Goal: Transaction & Acquisition: Purchase product/service

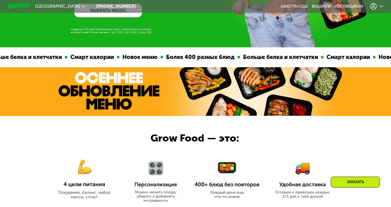
scroll to position [130, 0]
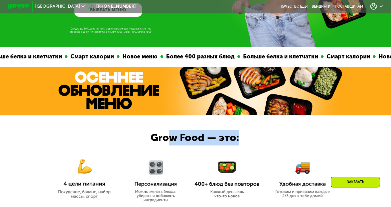
drag, startPoint x: 240, startPoint y: 142, endPoint x: 172, endPoint y: 140, distance: 67.9
click at [172, 140] on div "Grow Food — это:" at bounding box center [203, 138] width 104 height 16
click at [157, 141] on div "Grow Food — это:" at bounding box center [203, 138] width 104 height 16
drag, startPoint x: 151, startPoint y: 140, endPoint x: 247, endPoint y: 143, distance: 95.5
click at [247, 143] on div "Grow Food — это:" at bounding box center [203, 138] width 104 height 16
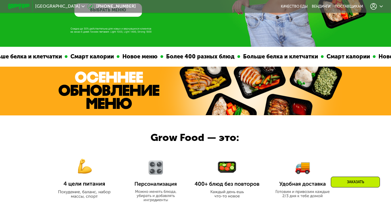
click at [257, 139] on div at bounding box center [195, 163] width 391 height 94
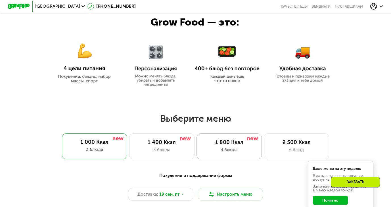
scroll to position [287, 0]
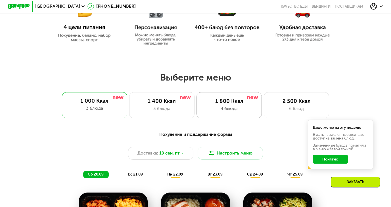
click at [233, 112] on div "4 блюда" at bounding box center [229, 109] width 54 height 7
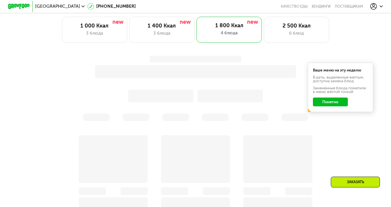
scroll to position [381, 0]
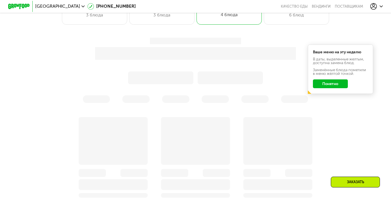
click at [327, 86] on div at bounding box center [196, 70] width 322 height 65
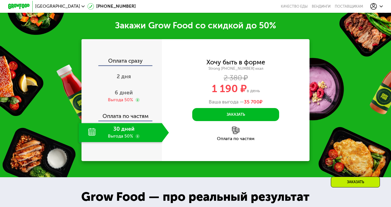
scroll to position [649, 0]
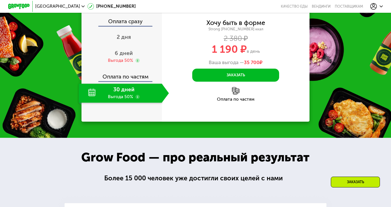
click at [234, 95] on img at bounding box center [236, 91] width 8 height 8
click at [234, 102] on div "Оплата по частям" at bounding box center [236, 99] width 148 height 4
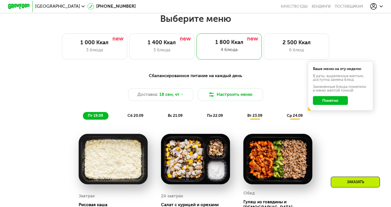
scroll to position [335, 0]
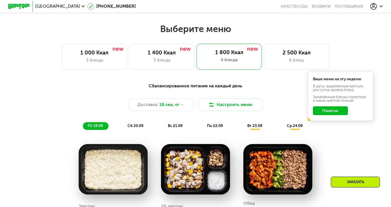
click at [328, 118] on div "Ваше меню на эту неделю В даты, выделенные желтым, доступна замена блюд. Заменё…" at bounding box center [340, 96] width 65 height 49
click at [329, 115] on button "Понятно" at bounding box center [330, 111] width 35 height 9
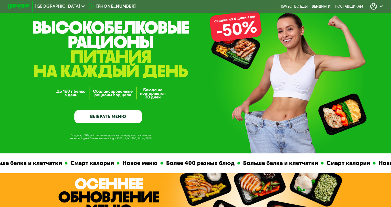
scroll to position [0, 0]
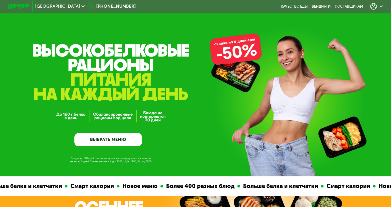
click at [377, 7] on icon at bounding box center [374, 6] width 7 height 7
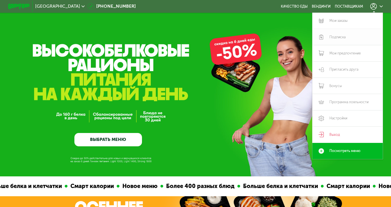
click at [337, 38] on link "Подписка" at bounding box center [348, 37] width 71 height 16
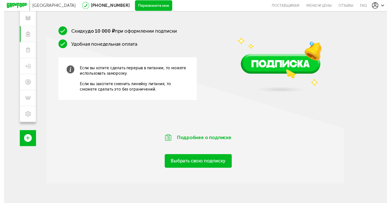
scroll to position [81, 0]
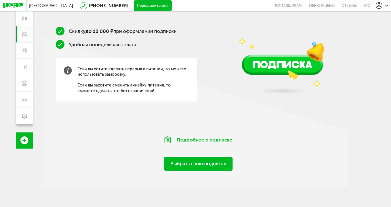
click at [200, 171] on link "Выбрать свою подписку" at bounding box center [198, 164] width 68 height 14
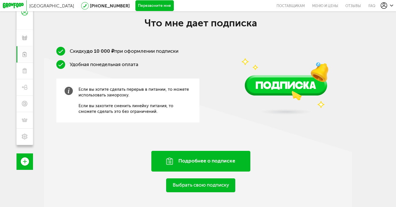
scroll to position [87, 0]
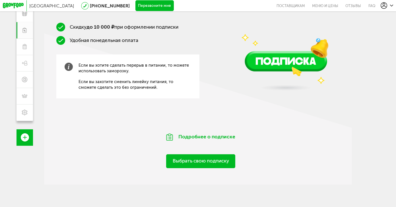
click at [192, 162] on link "Выбрать свою подписку" at bounding box center [200, 162] width 69 height 14
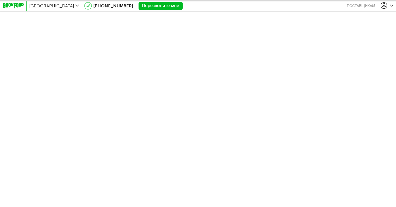
scroll to position [87, 0]
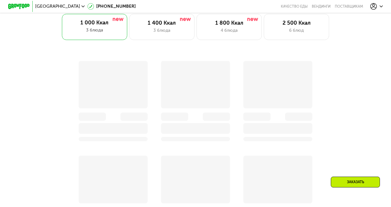
scroll to position [365, 0]
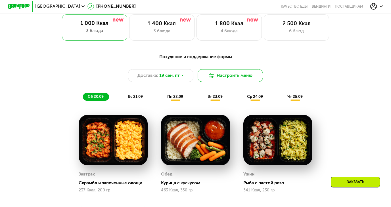
click at [234, 59] on div "Похудение и поддержание формы" at bounding box center [196, 57] width 322 height 7
click at [220, 33] on div "4 блюда" at bounding box center [229, 31] width 54 height 7
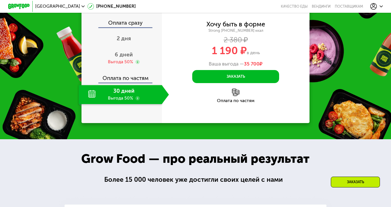
scroll to position [686, 0]
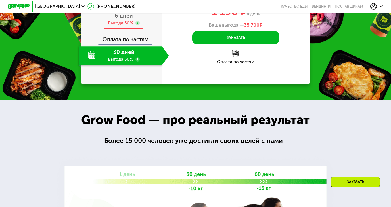
click at [128, 19] on span "6 дней" at bounding box center [124, 16] width 18 height 7
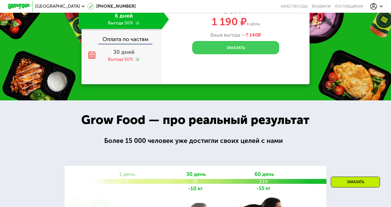
click at [263, 54] on button "Заказать" at bounding box center [235, 47] width 87 height 13
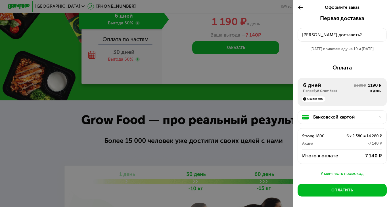
click at [242, 51] on div at bounding box center [195, 103] width 391 height 207
click at [299, 6] on icon at bounding box center [301, 7] width 6 height 7
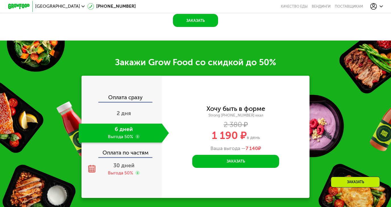
scroll to position [654, 0]
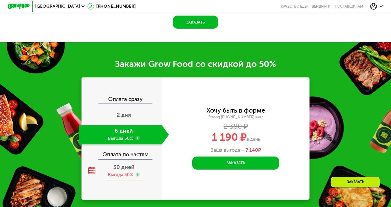
click at [121, 172] on div "Выгода 50%" at bounding box center [120, 175] width 25 height 6
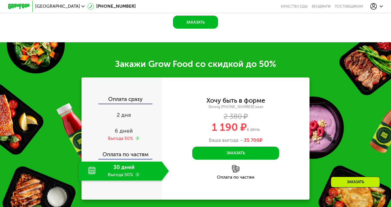
click at [236, 167] on img at bounding box center [236, 169] width 8 height 8
click at [238, 176] on div "Оплата по частям" at bounding box center [236, 178] width 148 height 4
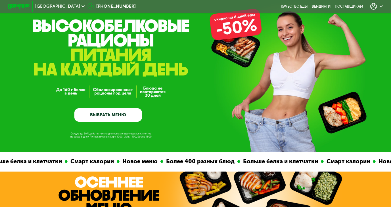
scroll to position [0, 0]
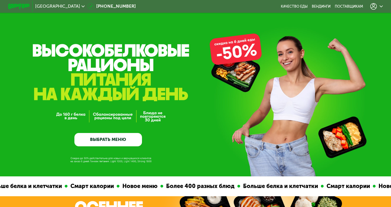
click at [99, 143] on link "ВЫБРАТЬ МЕНЮ" at bounding box center [108, 140] width 68 height 14
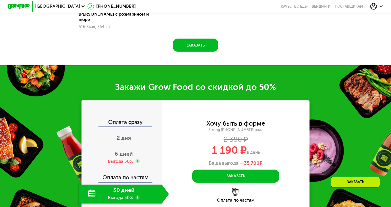
scroll to position [644, 0]
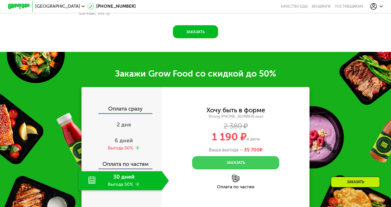
click at [240, 157] on button "Заказать" at bounding box center [235, 163] width 87 height 13
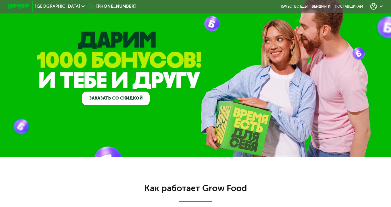
click at [122, 104] on link "Заказать со скидкой" at bounding box center [116, 99] width 68 height 14
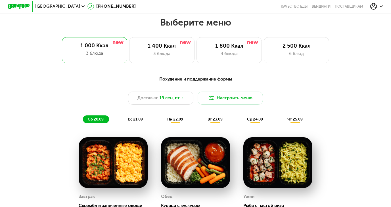
scroll to position [465, 0]
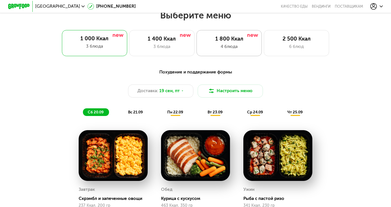
click at [225, 49] on div "4 блюда" at bounding box center [229, 46] width 54 height 7
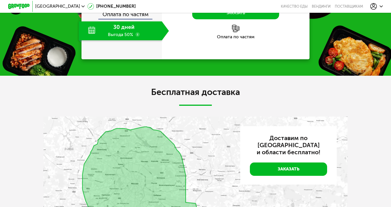
scroll to position [827, 0]
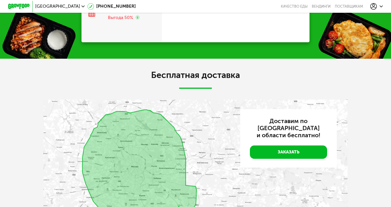
scroll to position [844, 0]
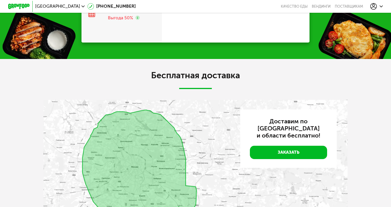
click at [242, 13] on button "Заказать" at bounding box center [235, 6] width 87 height 13
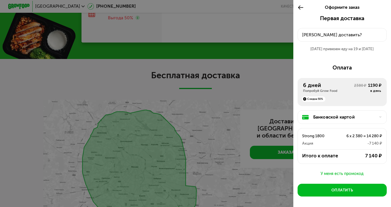
click at [330, 35] on div "Куда доставить?" at bounding box center [342, 35] width 80 height 7
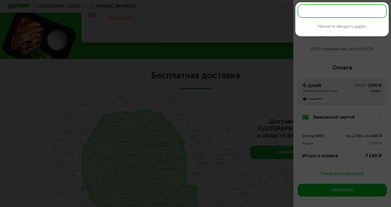
click at [334, 16] on input "text" at bounding box center [342, 11] width 89 height 14
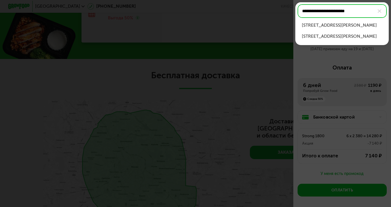
click at [347, 24] on div "ул 3-я Владимирская, д 23, кв 54" at bounding box center [342, 25] width 80 height 7
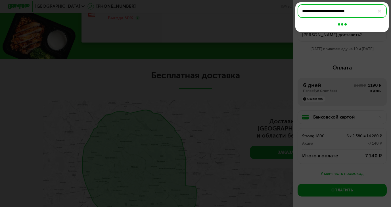
type input "**********"
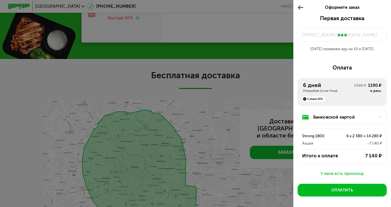
scroll to position [8, 0]
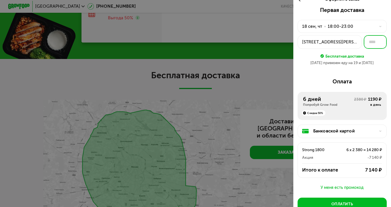
click at [367, 40] on input "text" at bounding box center [375, 42] width 23 height 14
type input "**"
click at [371, 61] on div "18 сен привезем еду на 19 и 20 сен" at bounding box center [342, 62] width 89 height 5
click at [364, 26] on div "18 сен, чт • 18:00-23:00" at bounding box center [338, 26] width 73 height 7
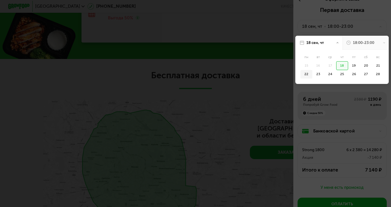
click at [306, 74] on div "22" at bounding box center [307, 74] width 12 height 9
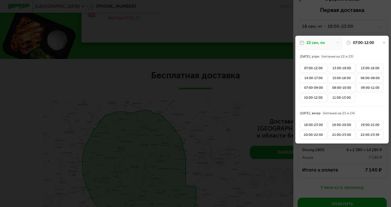
click at [337, 44] on icon at bounding box center [338, 42] width 3 height 3
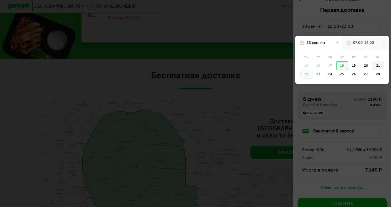
click at [375, 65] on div "21" at bounding box center [378, 65] width 12 height 9
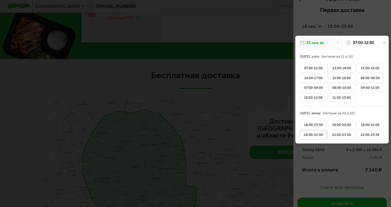
click at [316, 137] on div "20:00-22:00" at bounding box center [313, 135] width 27 height 9
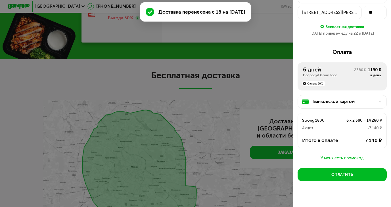
scroll to position [38, 0]
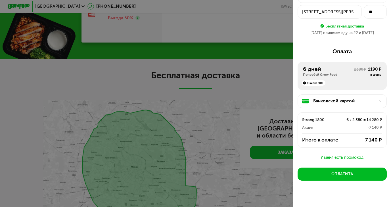
click at [336, 161] on div "У меня есть промокод" at bounding box center [342, 158] width 89 height 7
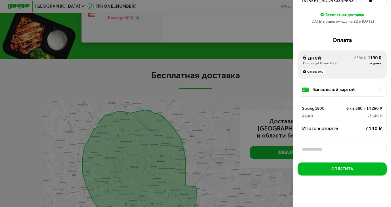
scroll to position [2, 0]
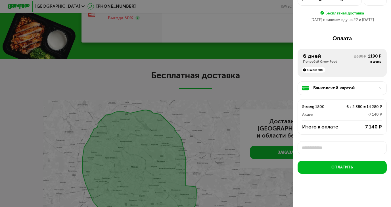
click at [326, 147] on input "text" at bounding box center [342, 148] width 89 height 13
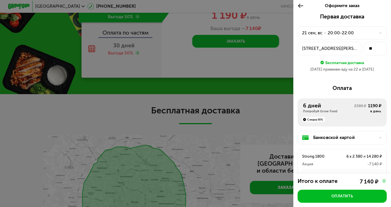
scroll to position [807, 0]
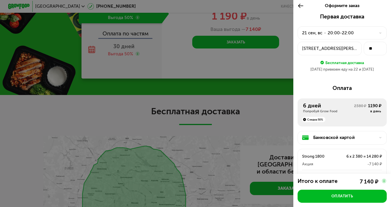
click at [285, 108] on div at bounding box center [195, 103] width 391 height 207
click at [384, 181] on img at bounding box center [384, 180] width 5 height 5
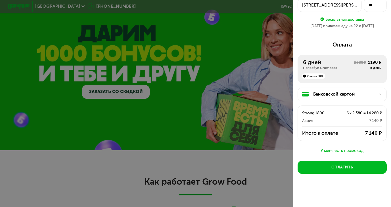
scroll to position [0, 0]
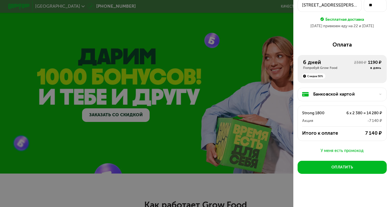
click at [157, 86] on div at bounding box center [195, 103] width 391 height 207
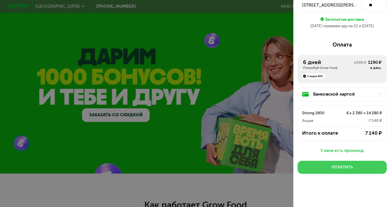
click at [350, 168] on div "Оплатить" at bounding box center [343, 167] width 22 height 5
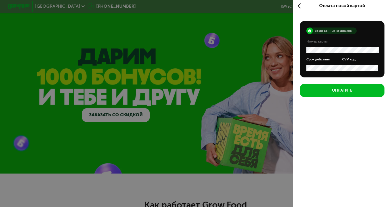
scroll to position [2, 0]
click at [299, 4] on use at bounding box center [299, 5] width 3 height 5
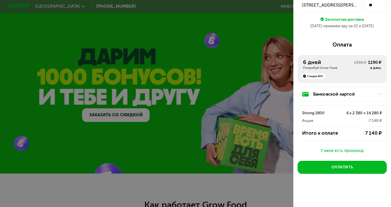
click at [178, 124] on div at bounding box center [195, 103] width 391 height 207
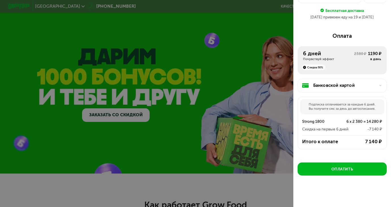
scroll to position [56, 0]
click at [343, 88] on div "Банковской картой" at bounding box center [344, 85] width 63 height 7
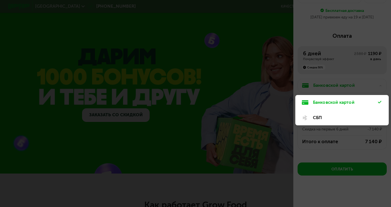
click at [340, 86] on div at bounding box center [195, 103] width 391 height 207
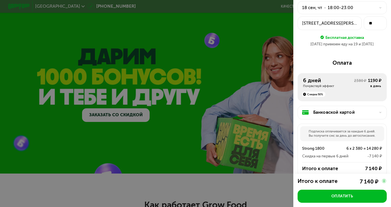
scroll to position [0, 0]
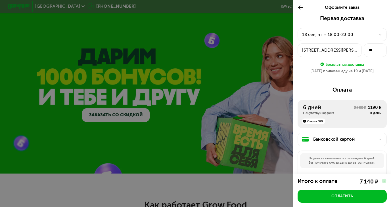
click at [300, 7] on icon at bounding box center [301, 7] width 6 height 7
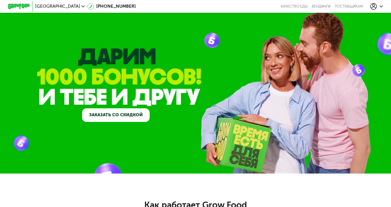
click at [179, 79] on div "GrowFood — доставка правильного питания Заказать со скидкой" at bounding box center [195, 91] width 391 height 63
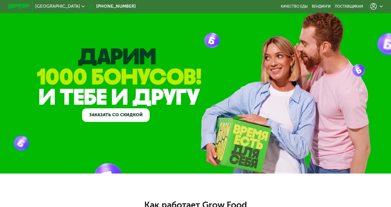
click at [123, 116] on link "Заказать со скидкой" at bounding box center [116, 116] width 68 height 14
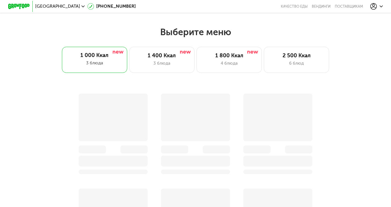
scroll to position [465, 0]
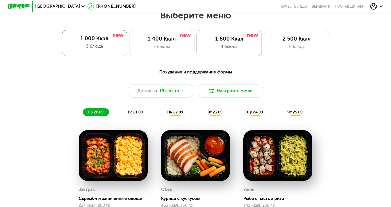
click at [242, 41] on div "1 800 Ккал" at bounding box center [229, 39] width 54 height 7
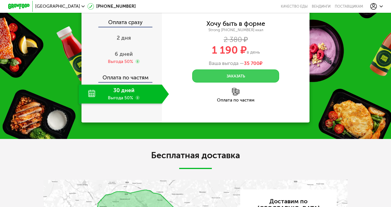
scroll to position [812, 0]
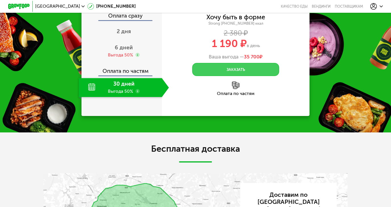
click at [223, 76] on button "Заказать" at bounding box center [235, 69] width 87 height 13
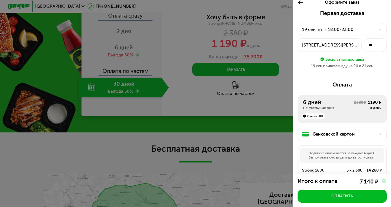
scroll to position [4, 0]
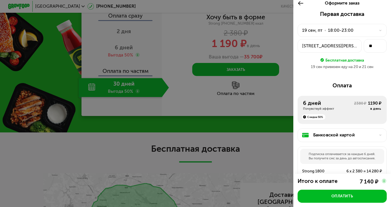
click at [298, 2] on icon at bounding box center [301, 3] width 6 height 7
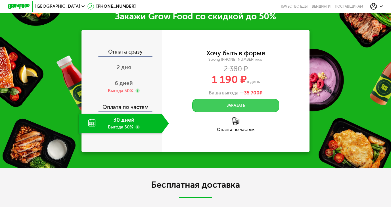
click at [252, 106] on button "Заказать" at bounding box center [235, 105] width 87 height 13
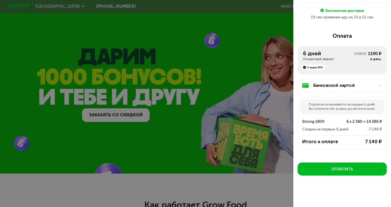
scroll to position [4, 0]
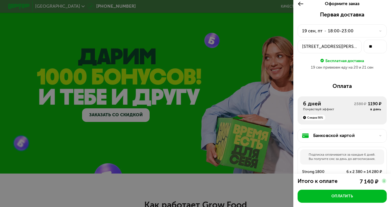
click at [257, 81] on div at bounding box center [195, 103] width 391 height 207
click at [300, 5] on icon at bounding box center [301, 4] width 6 height 7
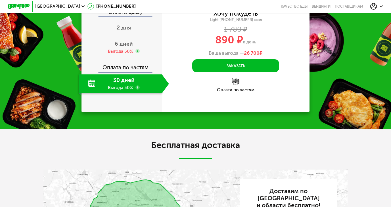
scroll to position [769, 0]
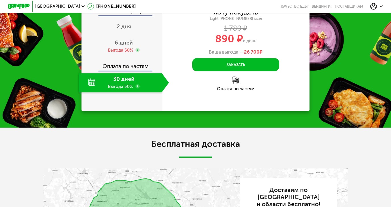
click at [136, 89] on use at bounding box center [138, 86] width 4 height 4
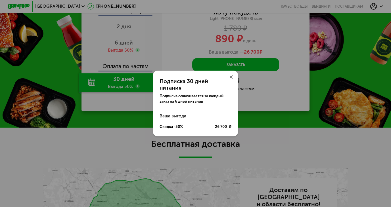
click at [231, 79] on use at bounding box center [231, 77] width 3 height 3
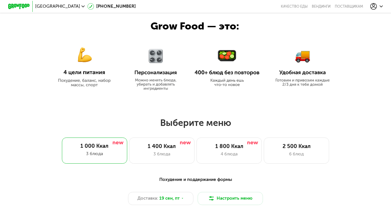
scroll to position [385, 0]
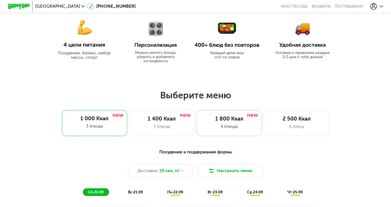
click at [230, 121] on div "1 800 Ккал" at bounding box center [229, 119] width 54 height 7
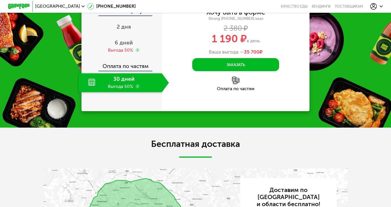
scroll to position [777, 0]
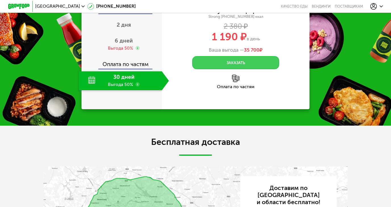
click at [215, 69] on button "Заказать" at bounding box center [235, 62] width 87 height 13
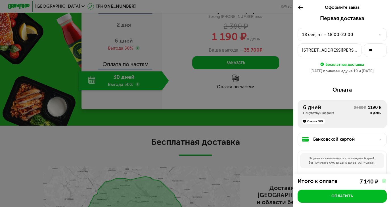
click at [316, 32] on div "18 сен, чт" at bounding box center [312, 35] width 20 height 7
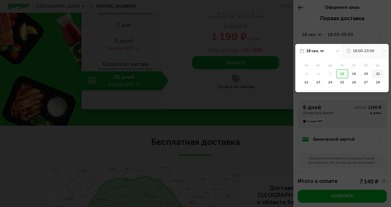
click at [376, 74] on div "21" at bounding box center [378, 74] width 12 height 9
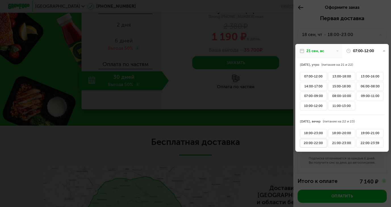
click at [318, 145] on div "20:00-22:00" at bounding box center [313, 143] width 27 height 9
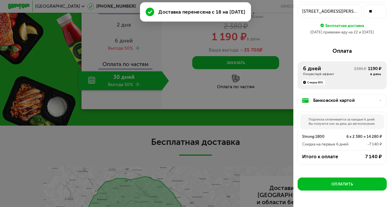
scroll to position [40, 0]
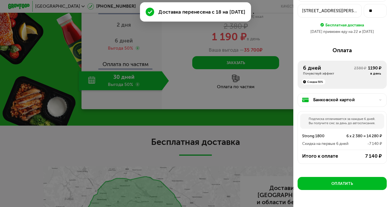
click at [368, 67] on div "1190 ₽" at bounding box center [374, 68] width 13 height 7
click at [365, 103] on div "Банковской картой" at bounding box center [344, 100] width 63 height 7
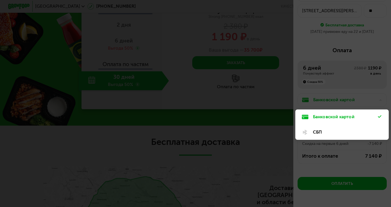
click at [344, 92] on div at bounding box center [195, 103] width 391 height 207
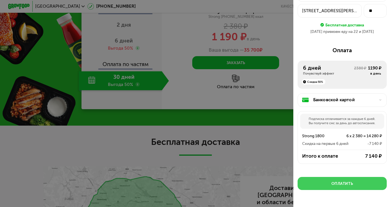
click at [348, 186] on div "Оплатить" at bounding box center [343, 183] width 22 height 5
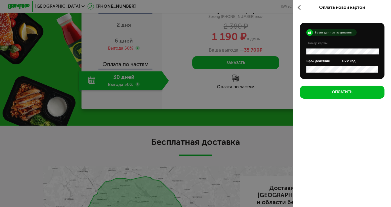
scroll to position [0, 0]
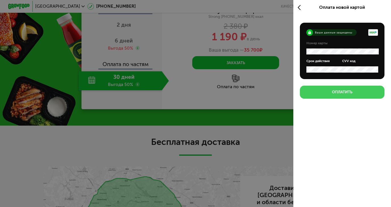
click at [354, 94] on button "Оплатить" at bounding box center [342, 92] width 85 height 13
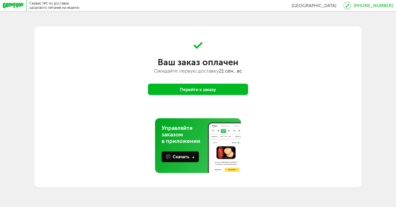
click at [192, 97] on div "Ваш заказ оплачен Ожидайте первую доставку [DATE] Перейти к заказу Управляйте з…" at bounding box center [197, 109] width 327 height 134
click at [192, 91] on button "Перейти к заказу" at bounding box center [198, 90] width 100 height 12
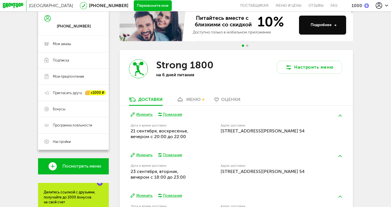
scroll to position [56, 0]
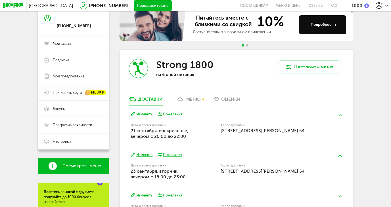
click at [57, 92] on span "Пригласить друга" at bounding box center [67, 92] width 29 height 5
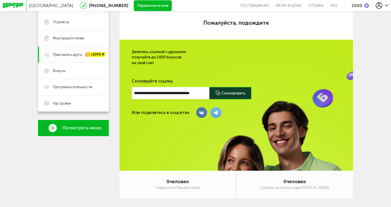
scroll to position [17, 0]
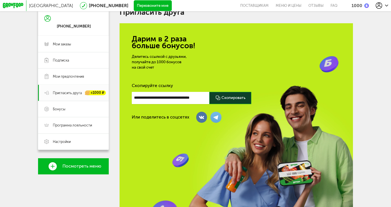
click at [229, 98] on div at bounding box center [230, 98] width 42 height 12
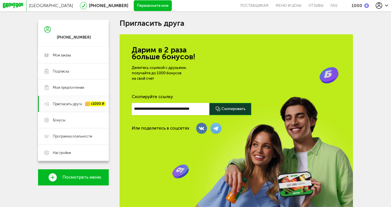
scroll to position [0, 0]
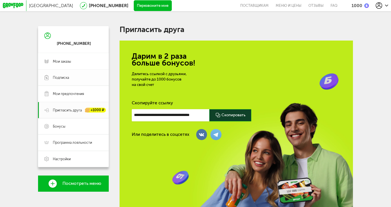
click at [67, 80] on span "Подписка" at bounding box center [61, 77] width 16 height 5
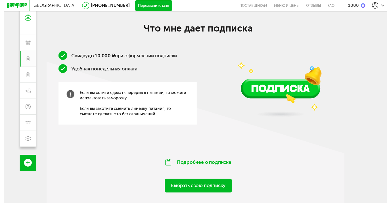
scroll to position [52, 0]
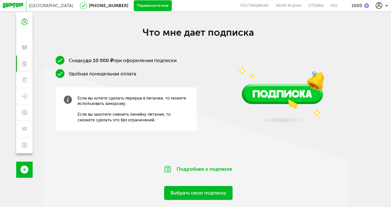
click at [194, 196] on link "Выбрать свою подписку" at bounding box center [198, 193] width 68 height 14
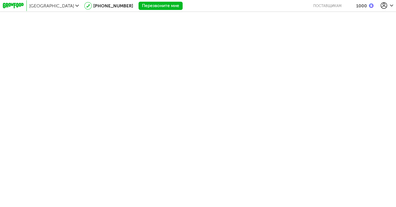
click at [366, 7] on div "1000" at bounding box center [364, 5] width 17 height 5
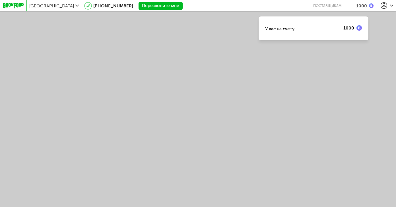
click at [135, 10] on div "Москва [PHONE_NUMBER] Перезвоните мне поставщикам 1000" at bounding box center [198, 5] width 390 height 11
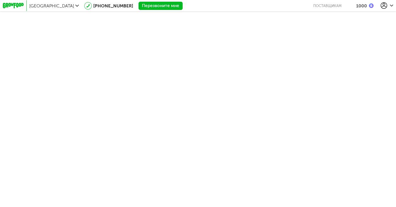
click at [138, 8] on button "Перезвоните мне" at bounding box center [160, 6] width 44 height 8
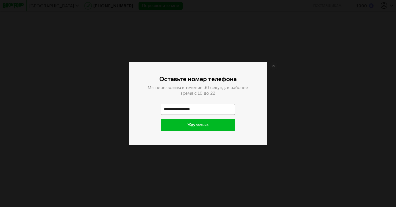
type input "**********"
click at [130, 96] on div "**********" at bounding box center [197, 104] width 137 height 84
click at [198, 126] on button "Жду звонка" at bounding box center [198, 125] width 74 height 12
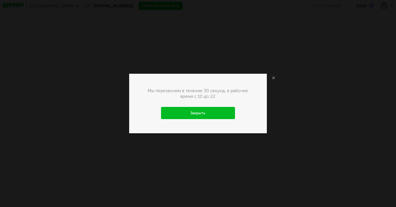
click at [206, 115] on link "Закрыть" at bounding box center [198, 113] width 74 height 12
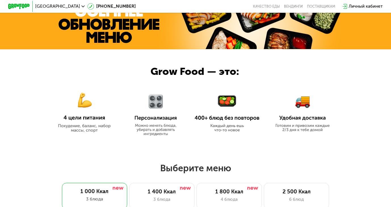
scroll to position [454, 0]
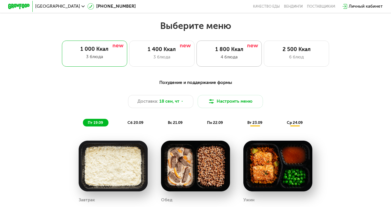
click at [246, 61] on div "4 блюда" at bounding box center [229, 57] width 54 height 7
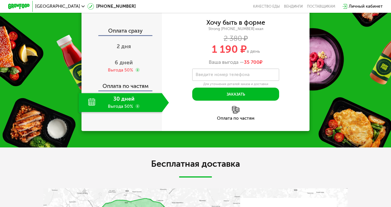
scroll to position [806, 0]
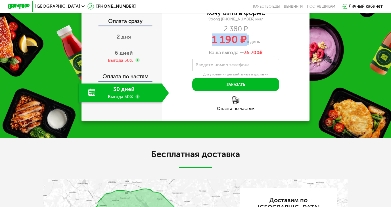
drag, startPoint x: 212, startPoint y: 75, endPoint x: 249, endPoint y: 75, distance: 36.7
click at [249, 45] on div "1 190 ₽ в день" at bounding box center [236, 40] width 148 height 10
click at [270, 45] on div "1 190 ₽ в день" at bounding box center [236, 40] width 148 height 10
drag, startPoint x: 269, startPoint y: 77, endPoint x: 208, endPoint y: 71, distance: 61.7
click at [208, 56] on div "Хочу быть в форме Strong 1800 ~1800 ккал 2 380 ₽ 1 190 ₽ в день Ваша выгода — 3…" at bounding box center [236, 33] width 148 height 46
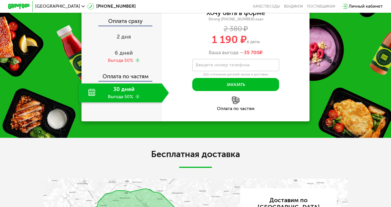
click at [199, 56] on div "Хочу быть в форме Strong 1800 ~1800 ккал 2 380 ₽ 1 190 ₽ в день Ваша выгода — 3…" at bounding box center [236, 33] width 148 height 46
drag, startPoint x: 205, startPoint y: 80, endPoint x: 261, endPoint y: 80, distance: 56.6
click at [261, 45] on div "1 190 ₽ в день" at bounding box center [236, 40] width 148 height 10
click at [272, 45] on div "1 190 ₽ в день" at bounding box center [236, 40] width 148 height 10
drag, startPoint x: 263, startPoint y: 80, endPoint x: 208, endPoint y: 79, distance: 54.9
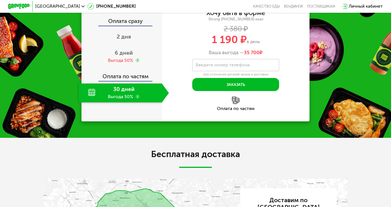
click at [208, 45] on div "1 190 ₽ в день" at bounding box center [236, 40] width 148 height 10
click at [275, 45] on div "1 190 ₽ в день" at bounding box center [236, 40] width 148 height 10
drag, startPoint x: 271, startPoint y: 84, endPoint x: 212, endPoint y: 63, distance: 63.4
click at [212, 56] on div "Хочу быть в форме Strong 1800 ~1800 ккал 2 380 ₽ 1 190 ₽ в день Ваша выгода — 3…" at bounding box center [236, 33] width 148 height 46
click at [209, 45] on div "1 190 ₽ в день" at bounding box center [236, 40] width 148 height 10
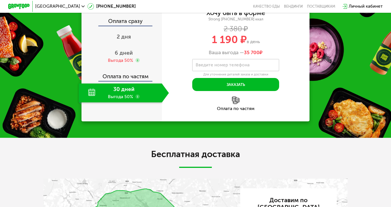
drag, startPoint x: 213, startPoint y: 78, endPoint x: 260, endPoint y: 78, distance: 47.5
click at [260, 45] on div "1 190 ₽ в день" at bounding box center [236, 40] width 148 height 10
click at [276, 56] on div "Хочу быть в форме Strong 1800 ~1800 ккал 2 380 ₽ 1 190 ₽ в день Ваша выгода — 3…" at bounding box center [236, 33] width 148 height 46
drag, startPoint x: 269, startPoint y: 92, endPoint x: 206, endPoint y: 73, distance: 65.4
click at [206, 56] on div "Хочу быть в форме Strong 1800 ~1800 ккал 2 380 ₽ 1 190 ₽ в день Ваша выгода — 3…" at bounding box center [236, 33] width 148 height 46
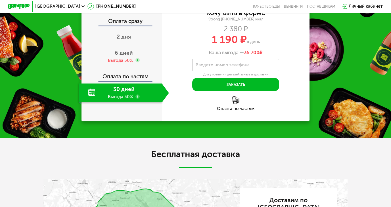
click at [198, 56] on div "Ваша выгода — 35 700 ₽" at bounding box center [236, 53] width 148 height 6
drag, startPoint x: 250, startPoint y: 65, endPoint x: 217, endPoint y: 65, distance: 32.7
click at [217, 32] on div "2 380 ₽" at bounding box center [236, 29] width 148 height 6
click at [272, 32] on div "2 380 ₽" at bounding box center [236, 29] width 148 height 6
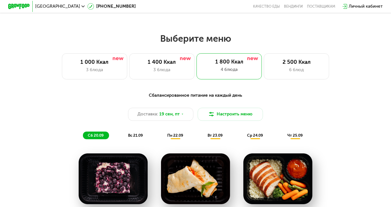
scroll to position [441, 0]
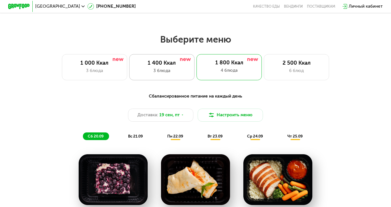
click at [171, 74] on div "3 блюда" at bounding box center [162, 71] width 54 height 7
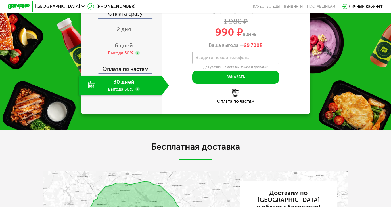
scroll to position [769, 0]
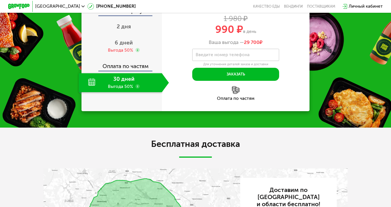
drag, startPoint x: 210, startPoint y: 86, endPoint x: 267, endPoint y: 86, distance: 57.7
click at [267, 35] on div "990 ₽ в день" at bounding box center [236, 29] width 148 height 10
click at [269, 22] on div "1 980 ₽" at bounding box center [236, 19] width 148 height 6
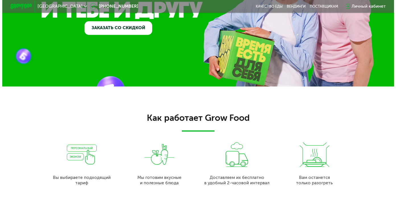
scroll to position [0, 0]
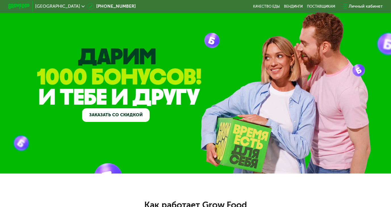
click at [359, 7] on div "Личный кабинет" at bounding box center [366, 6] width 34 height 7
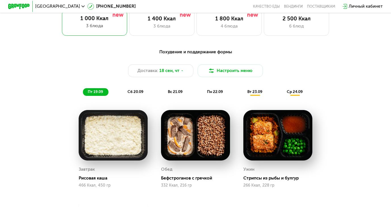
scroll to position [380, 0]
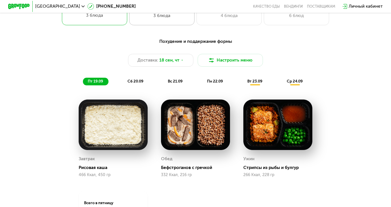
click at [155, 25] on div "1 400 Ккал 3 блюда" at bounding box center [161, 12] width 65 height 26
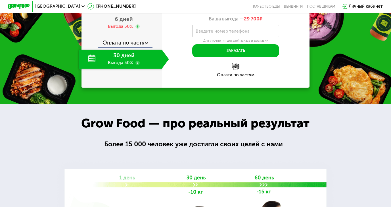
scroll to position [725, 0]
